Goal: Task Accomplishment & Management: Manage account settings

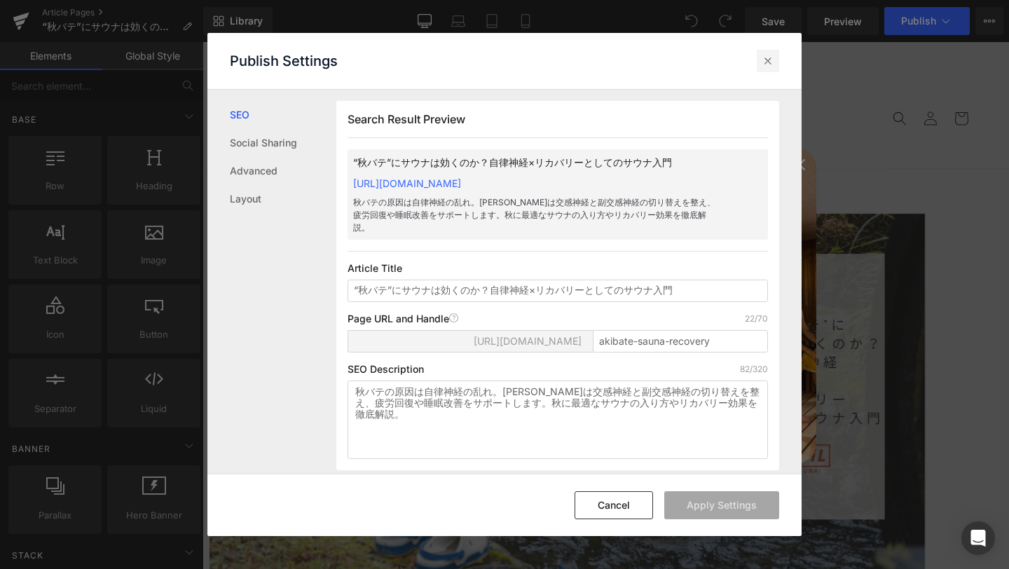
click at [766, 64] on icon at bounding box center [768, 61] width 14 height 14
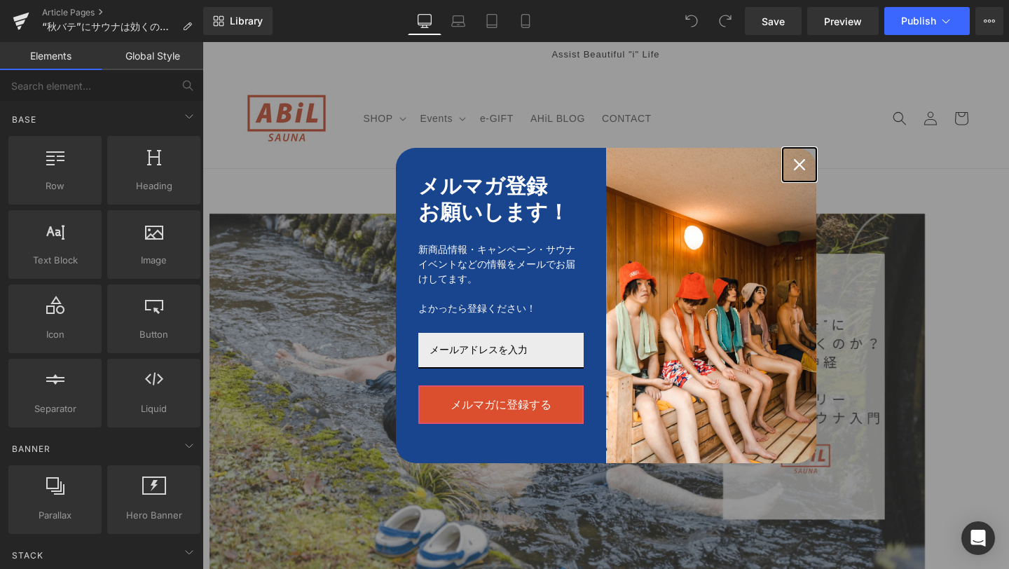
click at [797, 175] on div "Close" at bounding box center [800, 165] width 22 height 22
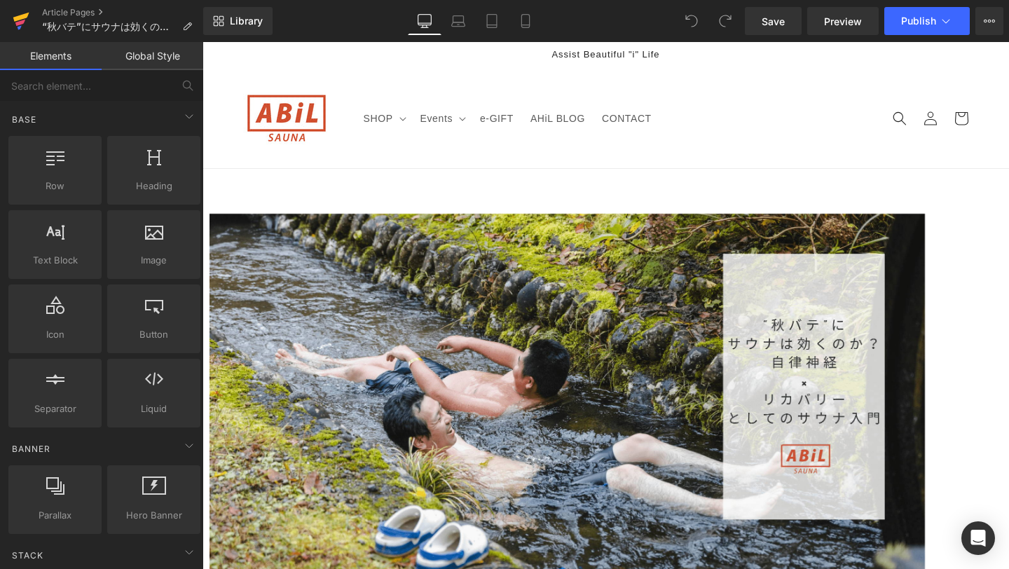
click at [14, 19] on icon at bounding box center [21, 17] width 16 height 9
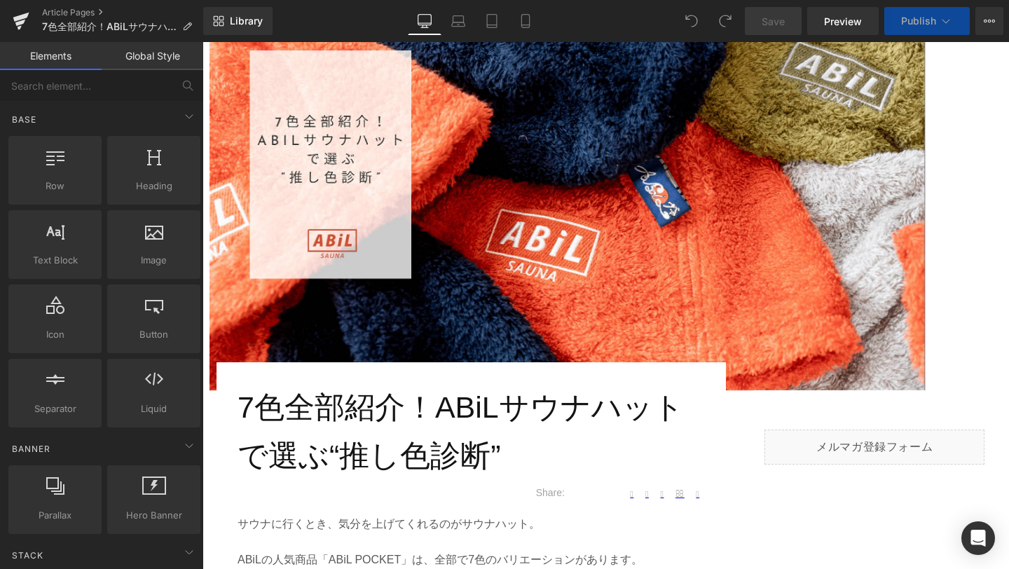
scroll to position [270, 0]
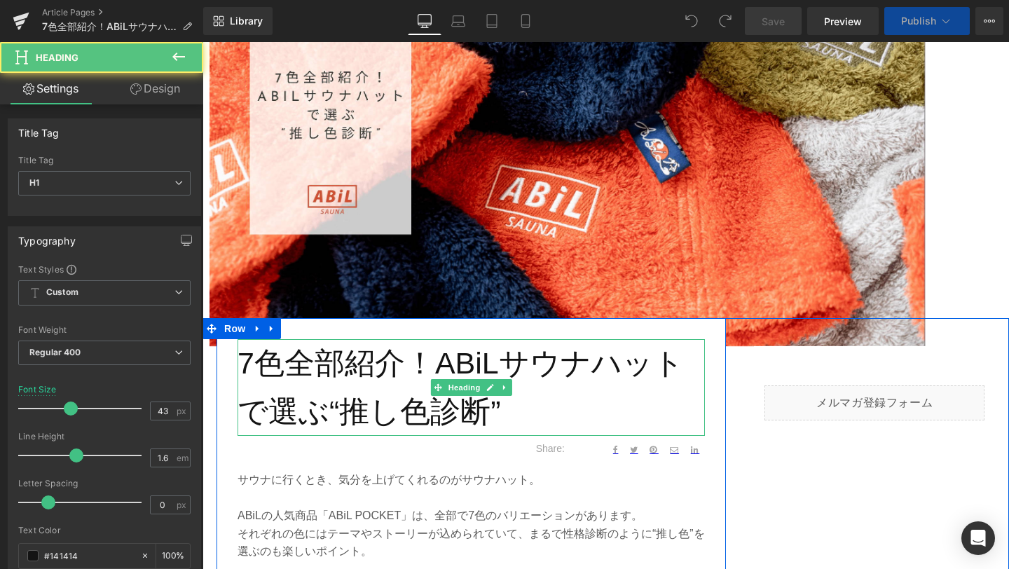
drag, startPoint x: 238, startPoint y: 358, endPoint x: 524, endPoint y: 401, distance: 288.6
click at [524, 401] on h1 "7色全部紹介！ABiLサウナハットで選ぶ“推し色診断”" at bounding box center [472, 387] width 468 height 97
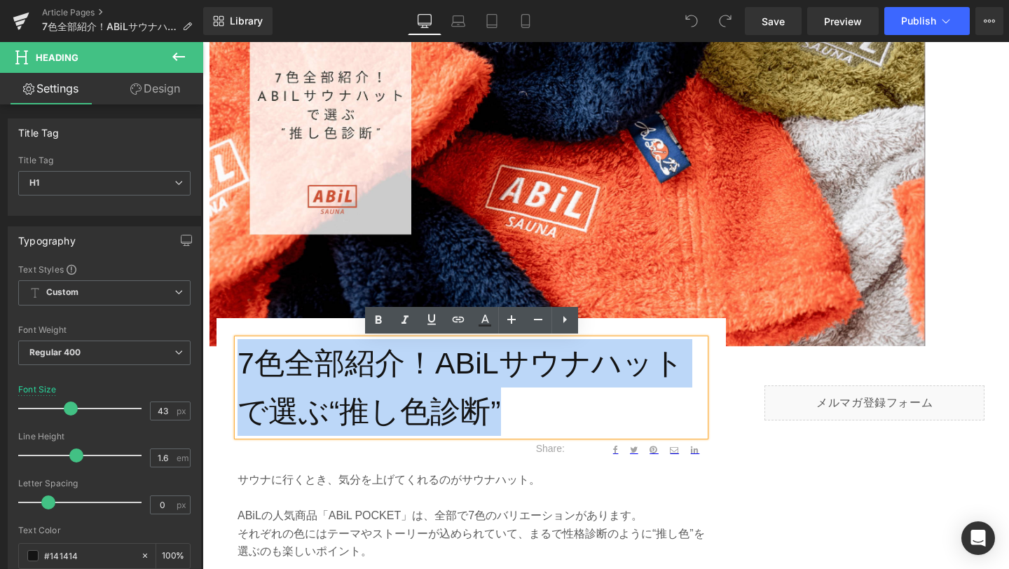
drag, startPoint x: 513, startPoint y: 416, endPoint x: 239, endPoint y: 361, distance: 279.6
click at [239, 361] on h1 "7色全部紹介！ABiLサウナハットで選ぶ“推し色診断”" at bounding box center [472, 387] width 468 height 97
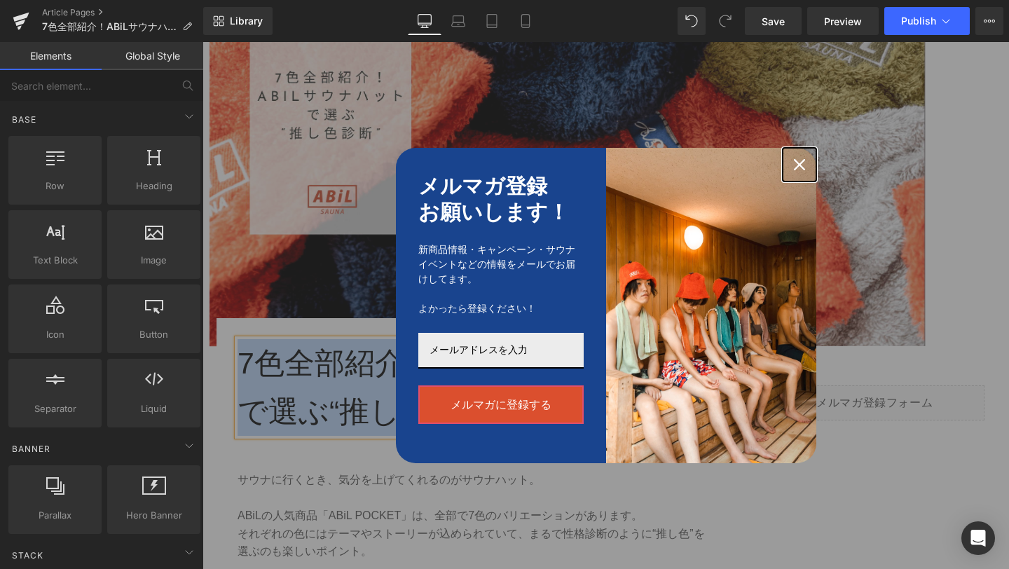
click at [795, 165] on icon "close icon" at bounding box center [799, 164] width 11 height 11
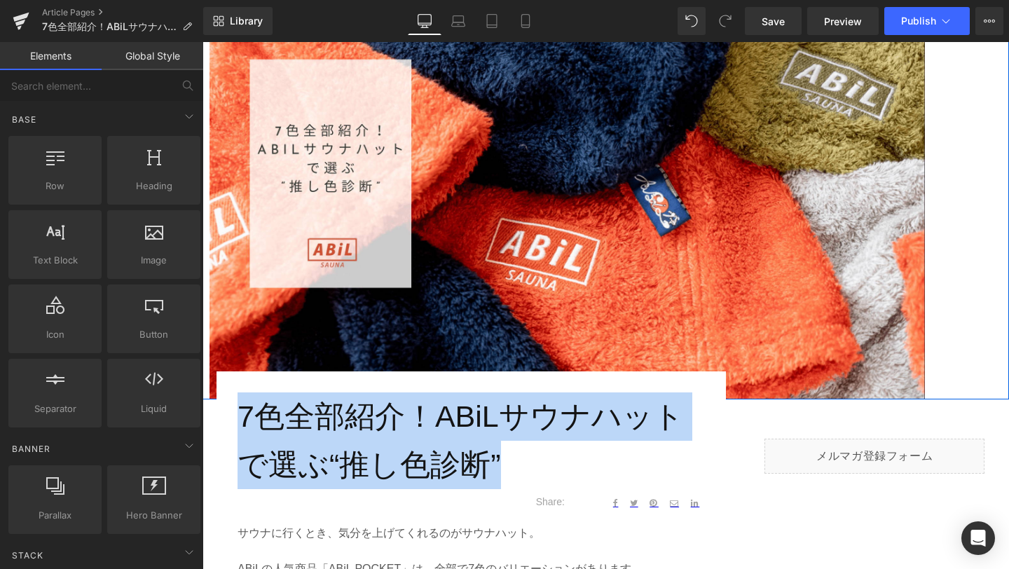
scroll to position [0, 0]
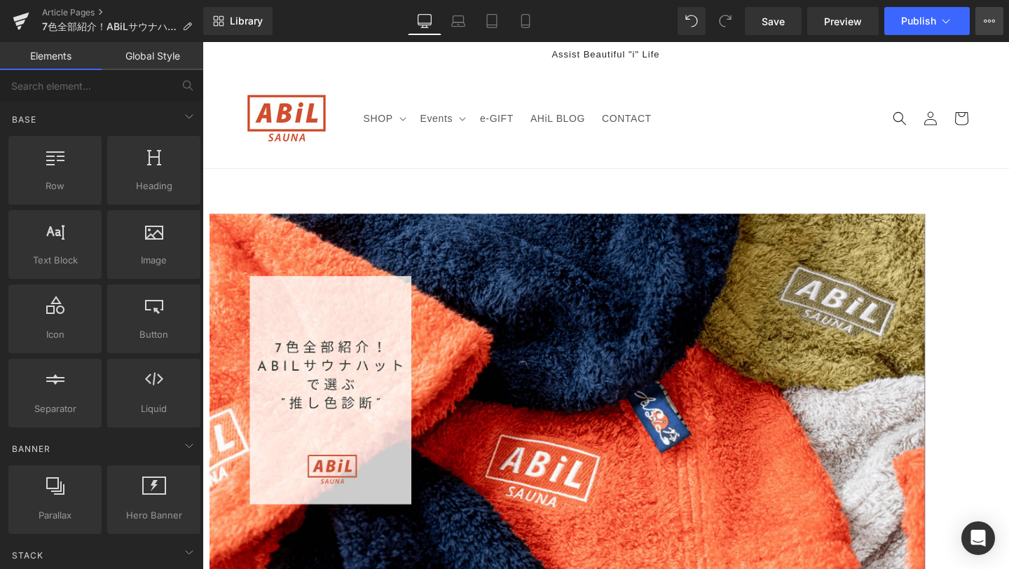
click at [994, 20] on icon at bounding box center [995, 21] width 4 height 3
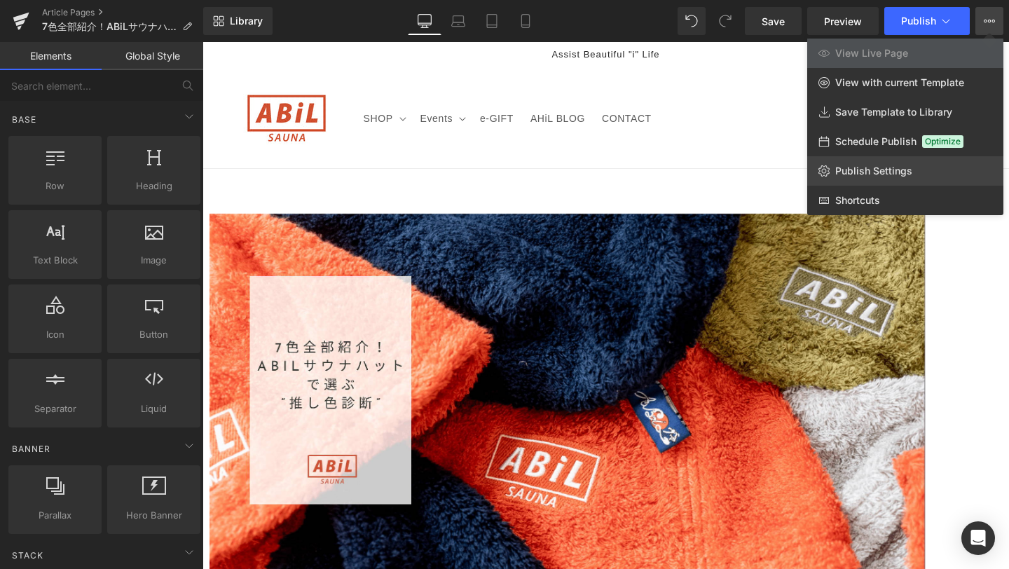
click at [843, 177] on span "Publish Settings" at bounding box center [874, 171] width 77 height 13
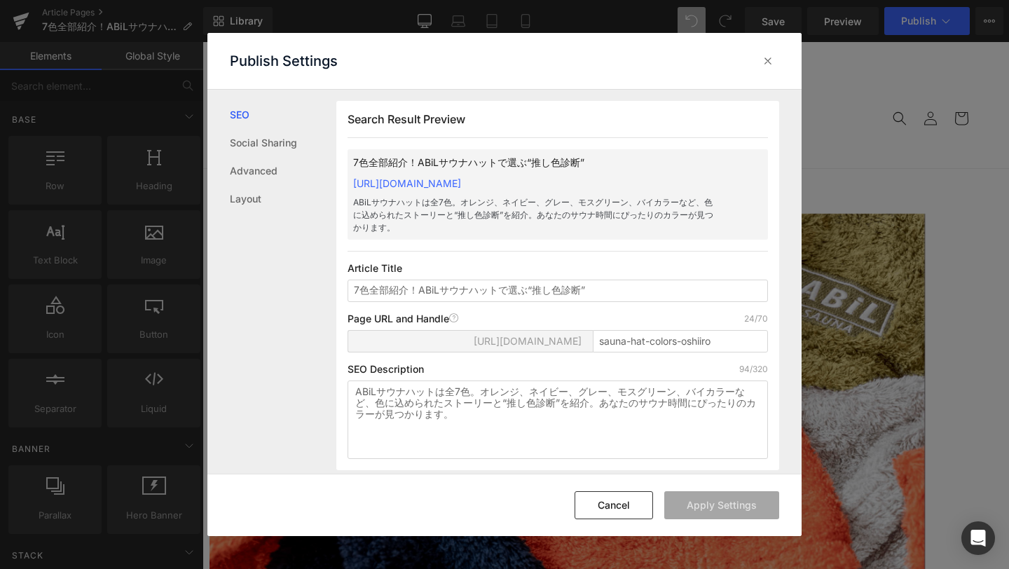
scroll to position [1, 0]
click at [770, 61] on icon at bounding box center [768, 61] width 14 height 14
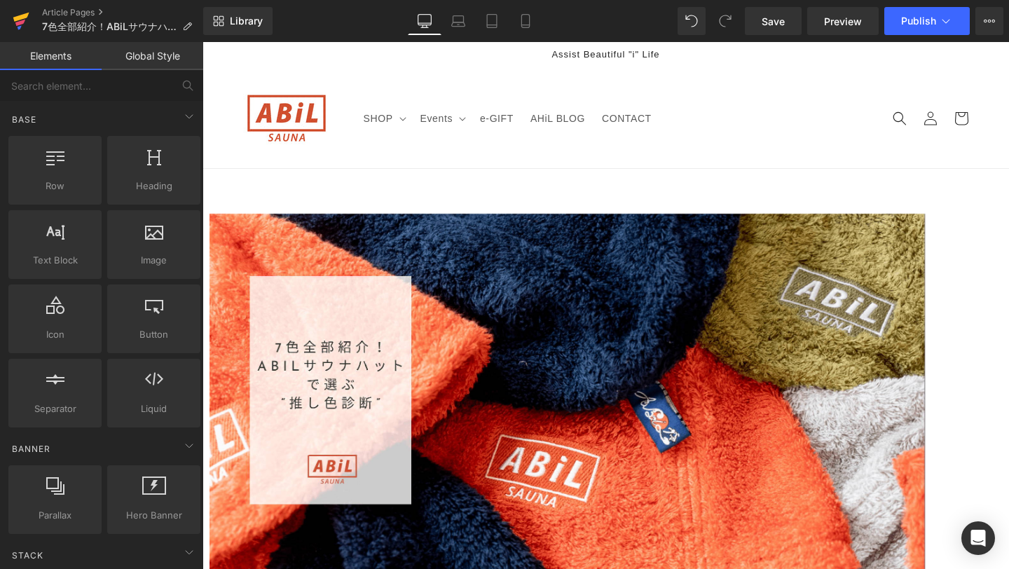
click at [13, 22] on icon at bounding box center [21, 21] width 17 height 35
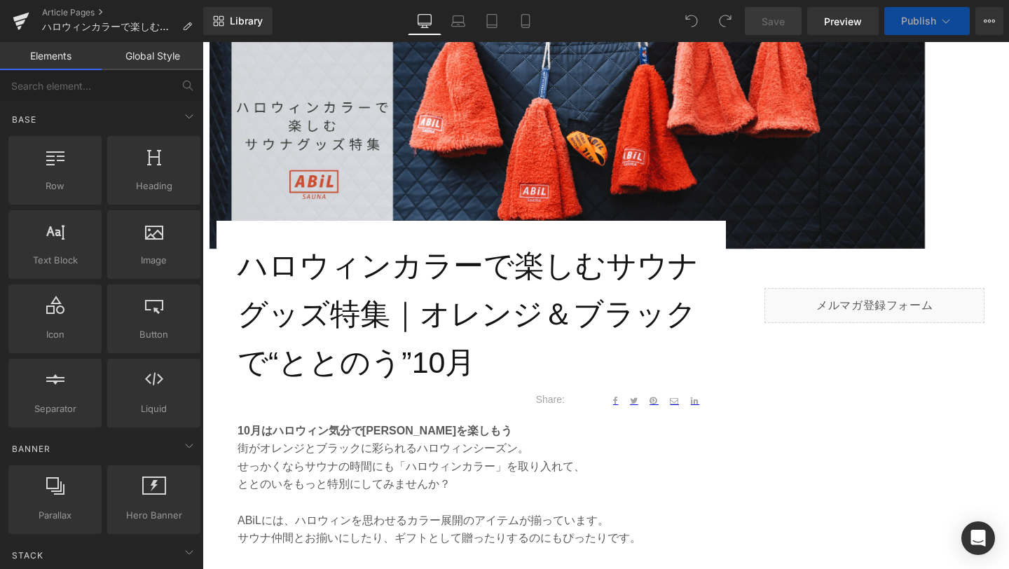
scroll to position [499, 0]
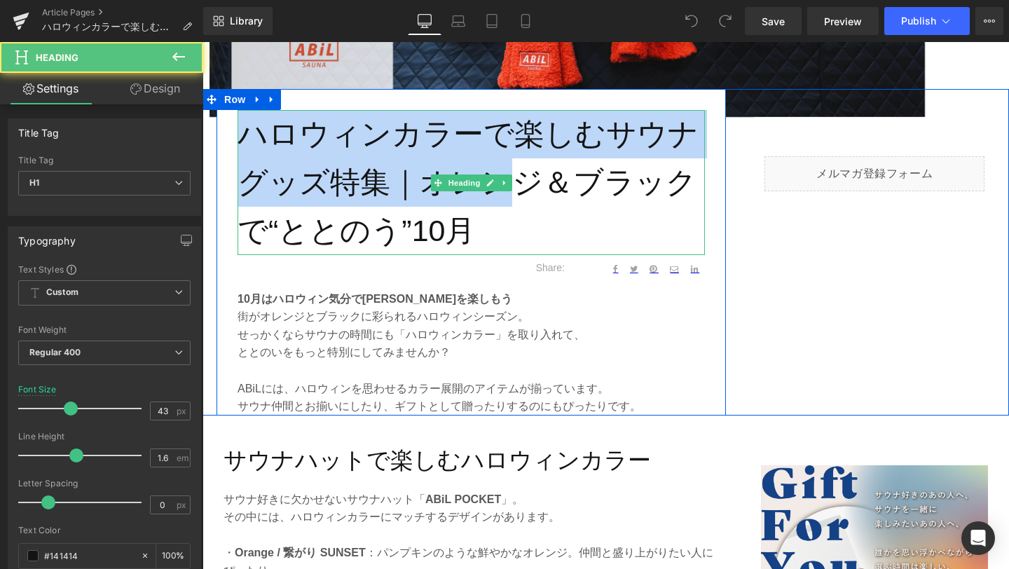
drag, startPoint x: 246, startPoint y: 130, endPoint x: 496, endPoint y: 199, distance: 259.5
click at [496, 199] on h1 "ハロウィンカラーで楽しむサウナグッズ特集｜オレンジ＆ブラックで“ととのう”10月" at bounding box center [472, 182] width 468 height 144
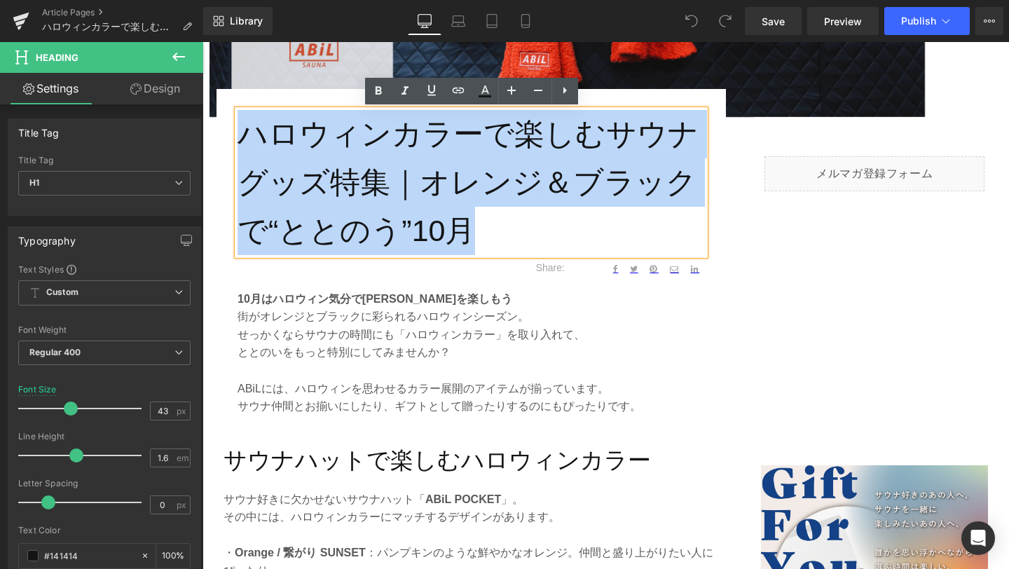
drag, startPoint x: 488, startPoint y: 222, endPoint x: 245, endPoint y: 126, distance: 261.3
click at [245, 126] on h1 "ハロウィンカラーで楽しむサウナグッズ特集｜オレンジ＆ブラックで“ととのう”10月" at bounding box center [472, 182] width 468 height 144
copy h1 "ハロウィンカラーで楽しむサウナグッズ特集｜オレンジ＆ブラックで“ととのう”10月"
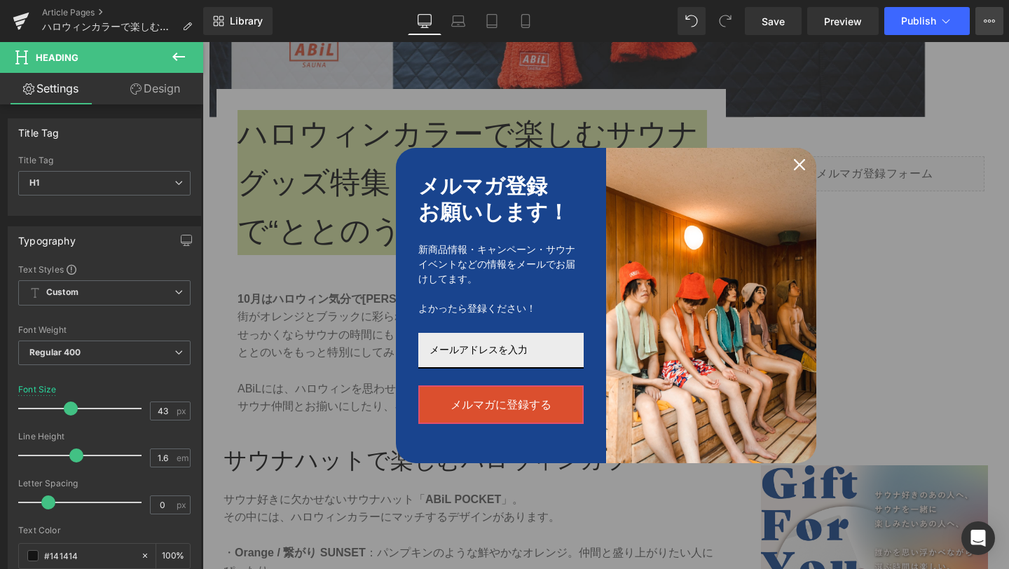
click at [988, 23] on icon at bounding box center [989, 20] width 11 height 11
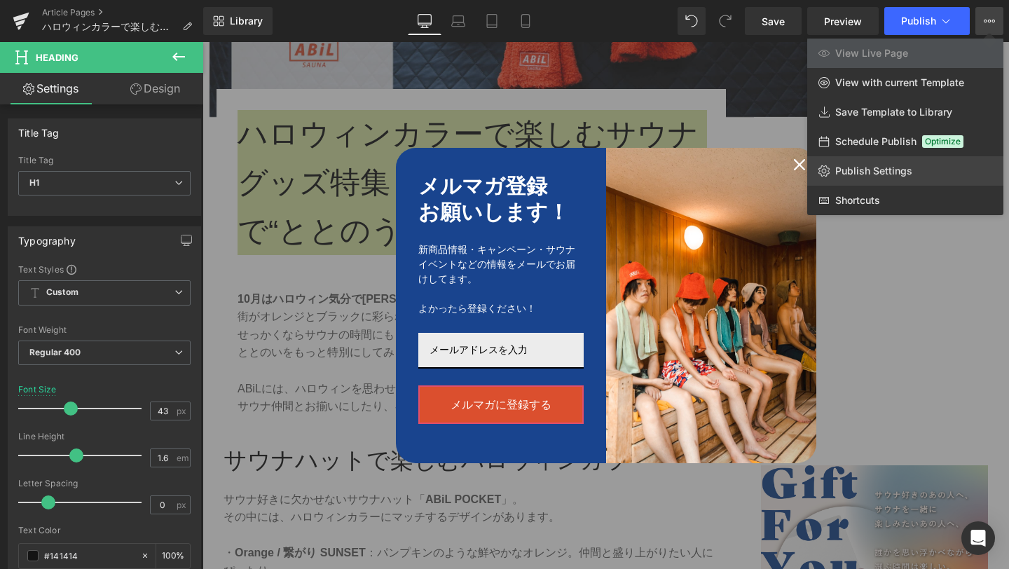
click at [858, 168] on span "Publish Settings" at bounding box center [874, 171] width 77 height 13
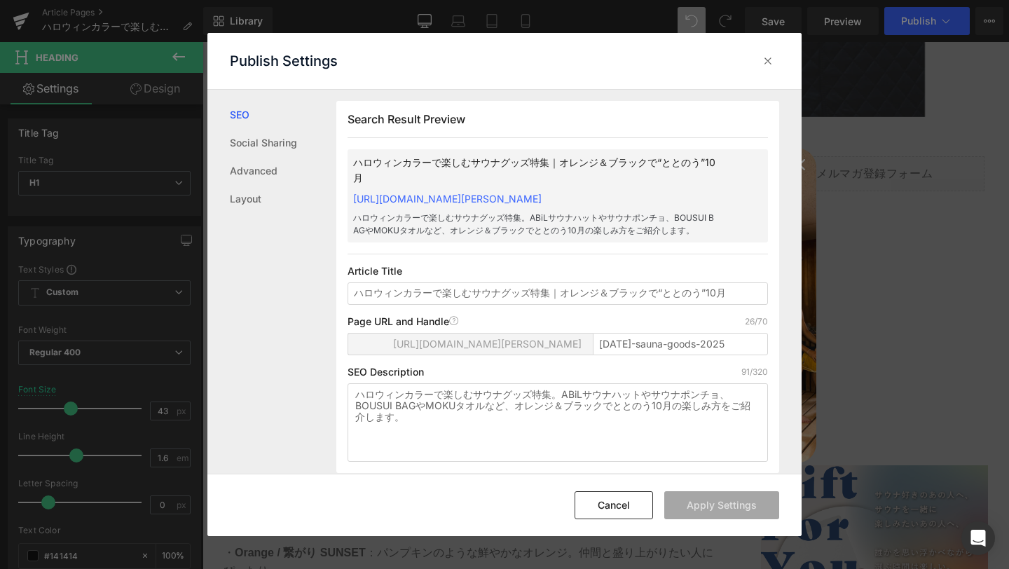
scroll to position [1, 0]
copy link "https://abil-japan.myshopify.com/blogs/ahil-blog/halloween-sauna-goods-2025"
click at [768, 61] on icon at bounding box center [768, 61] width 14 height 14
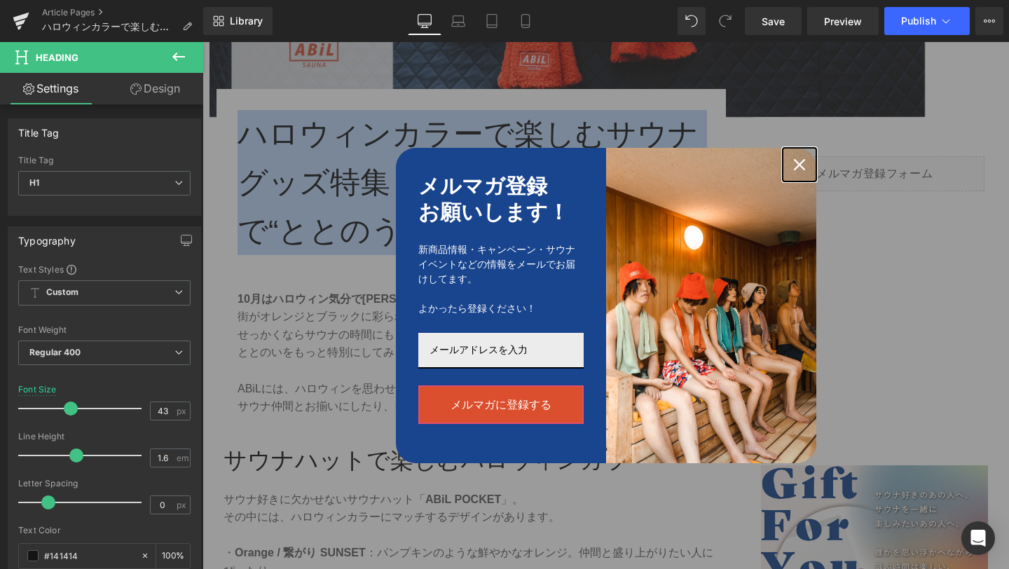
click at [804, 165] on icon "close icon" at bounding box center [799, 164] width 11 height 11
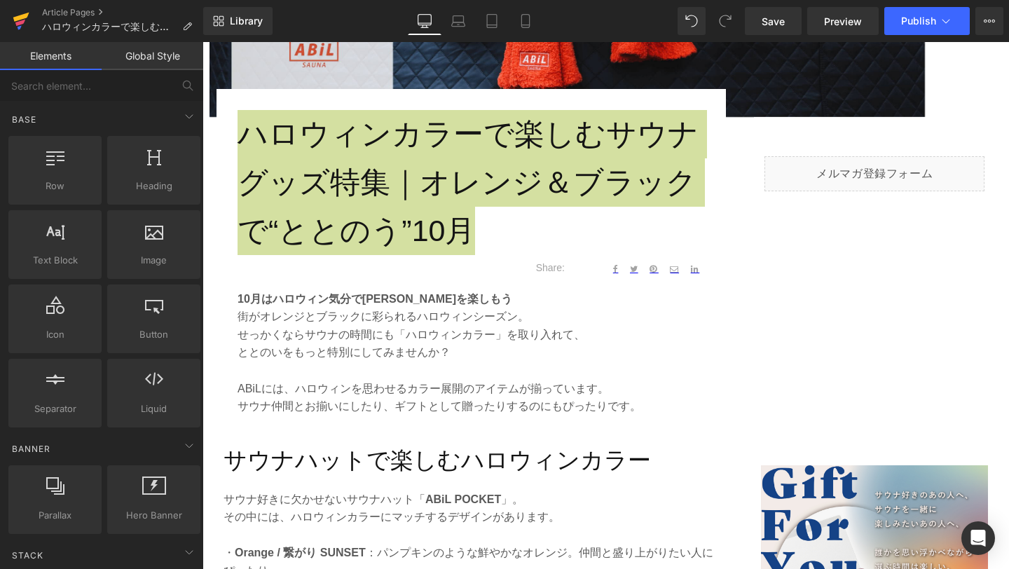
click at [29, 20] on icon at bounding box center [21, 21] width 17 height 35
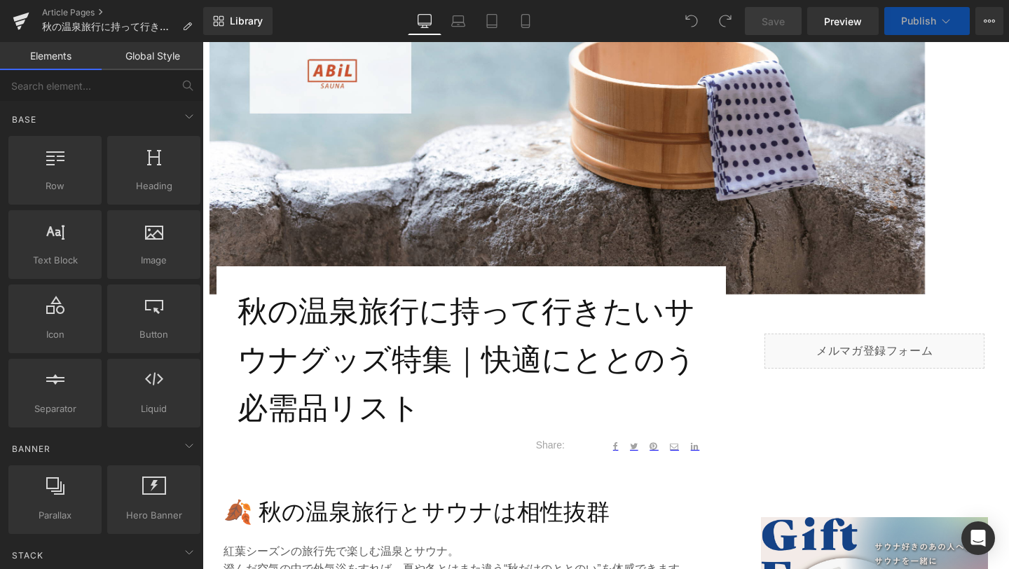
scroll to position [386, 0]
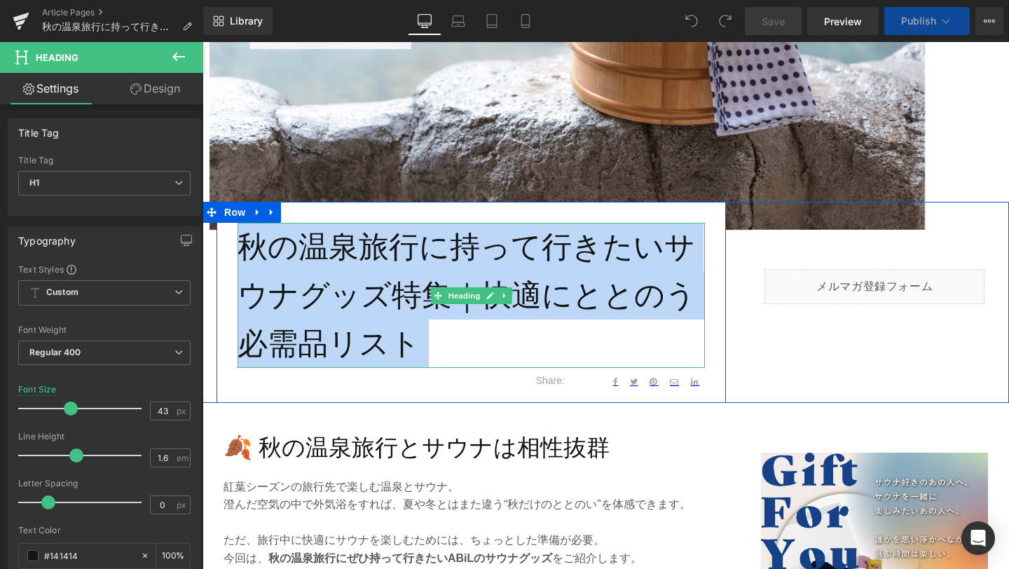
drag, startPoint x: 238, startPoint y: 242, endPoint x: 243, endPoint y: 250, distance: 8.8
click at [243, 250] on h1 "秋の温泉旅行に持って行きたいサウナグッズ特集｜快適にととのう必需品リスト" at bounding box center [472, 295] width 468 height 144
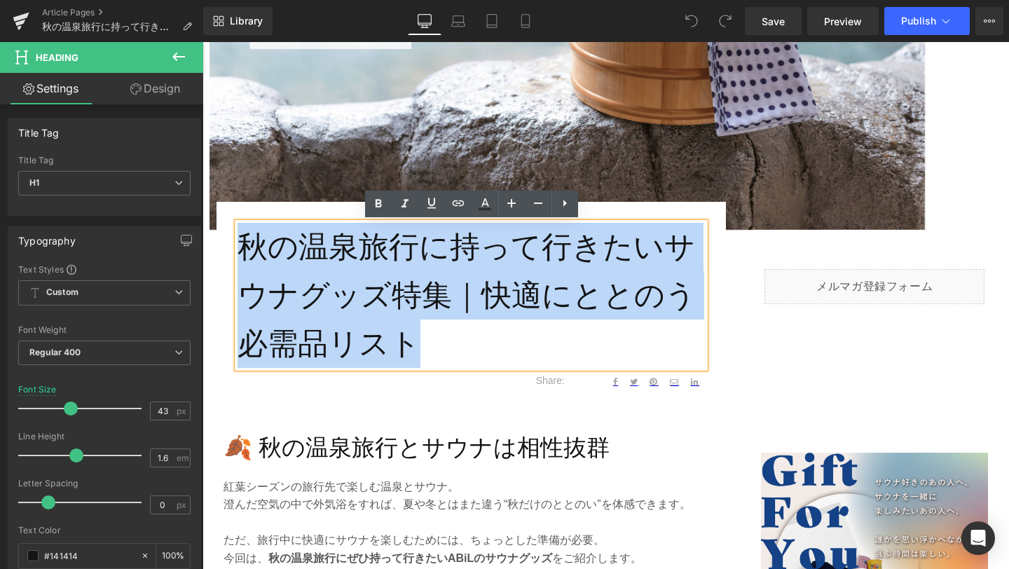
copy div "秋の温泉旅行に持って行きたいサウナグッズ特集｜快適にととのう必需品リスト Heading"
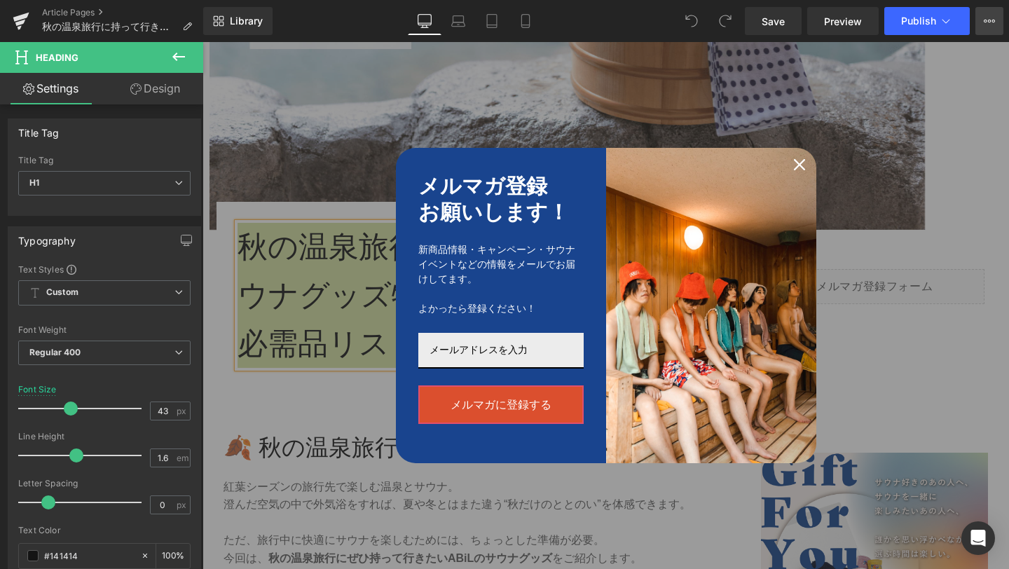
click at [986, 21] on icon at bounding box center [989, 20] width 11 height 11
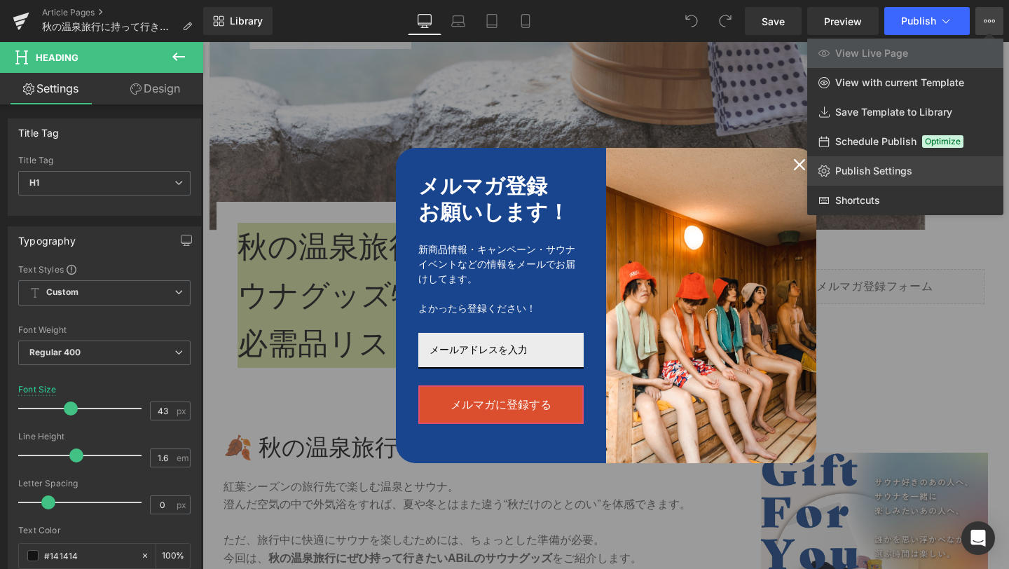
click at [900, 164] on link "Publish Settings" at bounding box center [906, 170] width 196 height 29
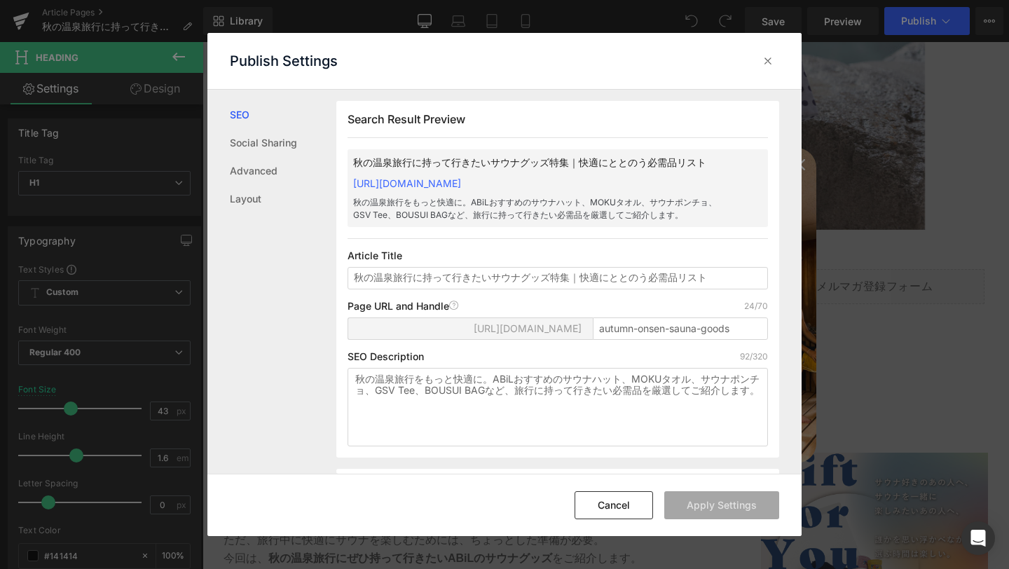
scroll to position [1, 0]
copy link "https://abil-japan.myshopify.com/blogs/ahil-blog/autumn-onsen-sauna-goods"
